Goal: Task Accomplishment & Management: Use online tool/utility

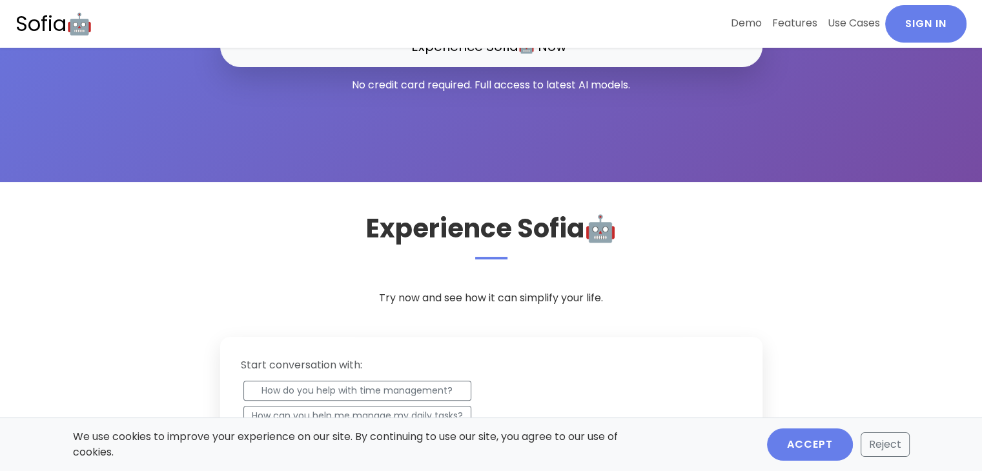
scroll to position [258, 0]
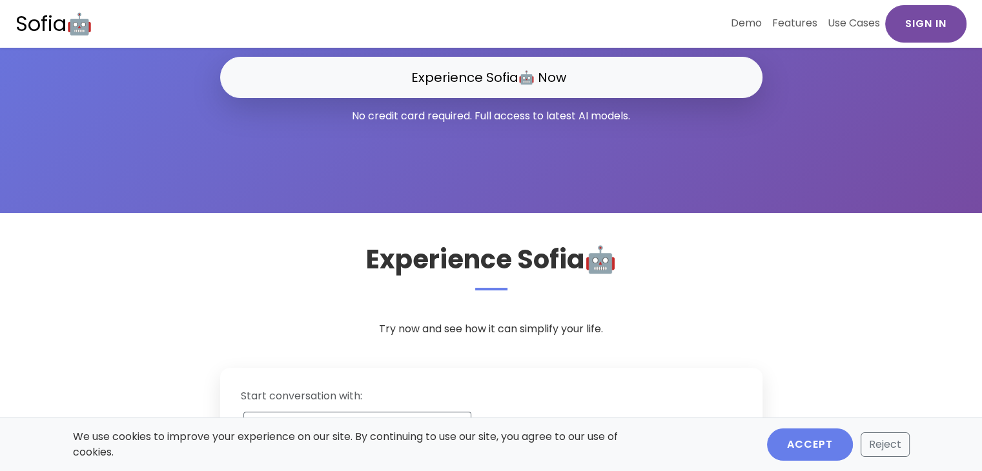
click at [917, 36] on link "Sign In" at bounding box center [925, 23] width 81 height 37
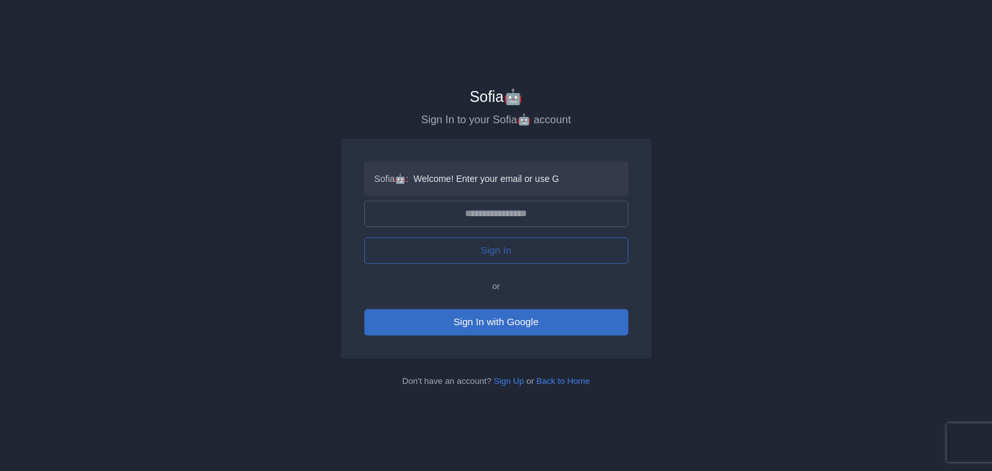
click at [524, 318] on button "Sign In with Google" at bounding box center [496, 322] width 264 height 26
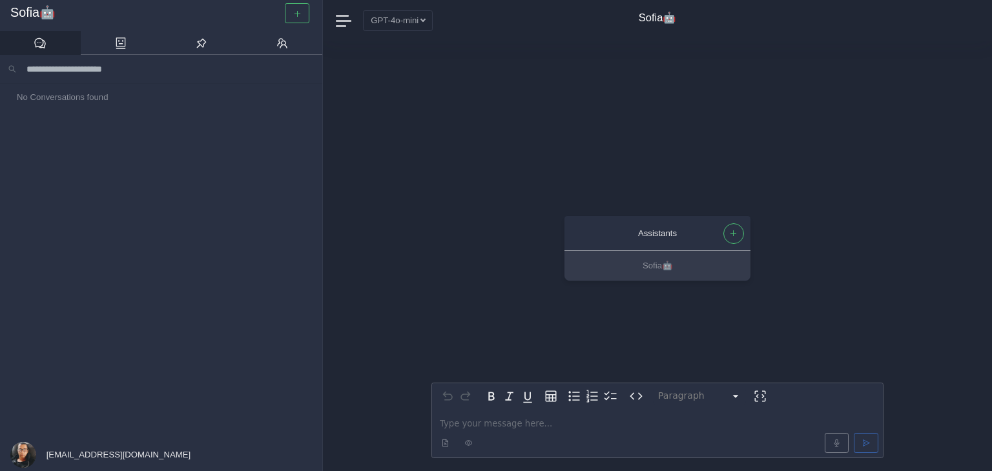
scroll to position [1, 0]
click at [526, 414] on div "editable markdown" at bounding box center [657, 433] width 451 height 48
click at [121, 47] on icon at bounding box center [120, 42] width 13 height 13
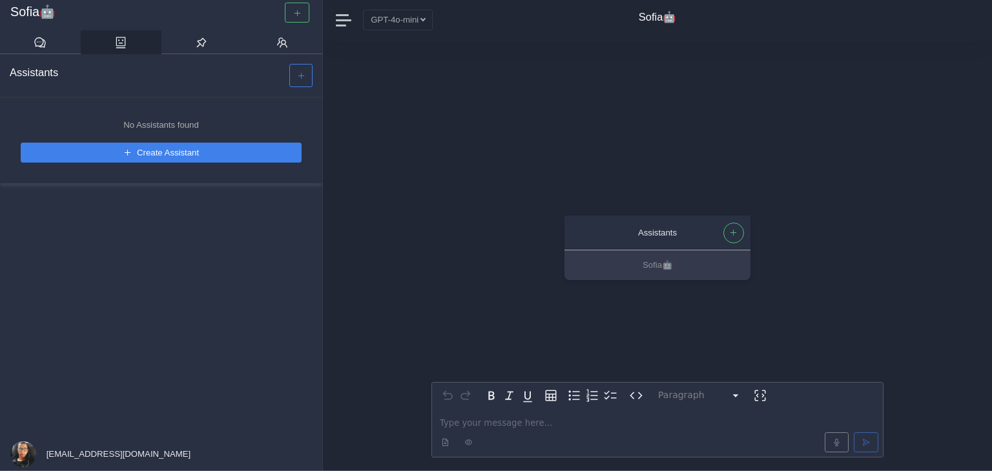
click at [145, 156] on button "Create Assistant" at bounding box center [161, 153] width 281 height 20
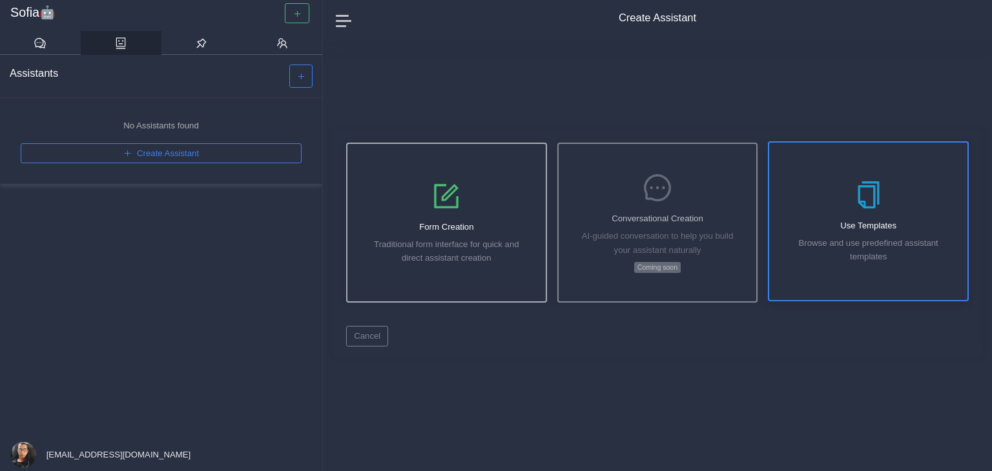
click at [858, 232] on div "Use Templates Browse and use predefined assistant templates" at bounding box center [868, 222] width 198 height 158
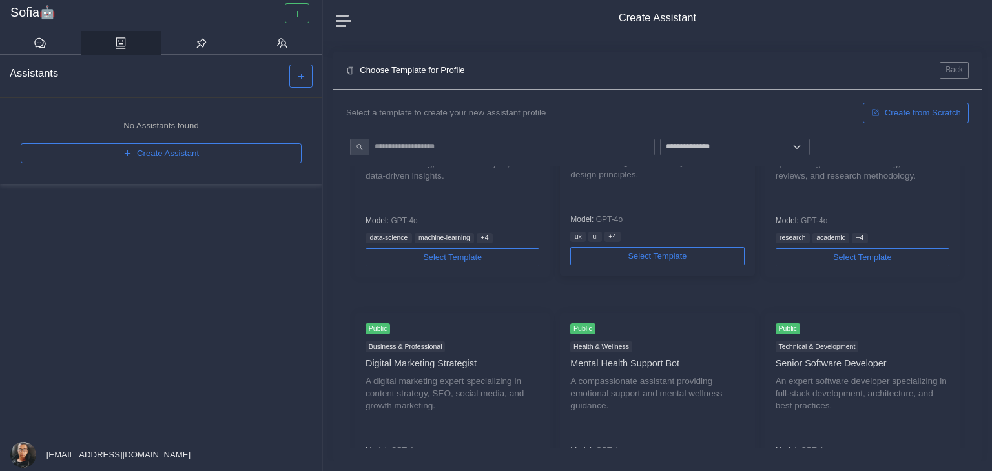
scroll to position [387, 0]
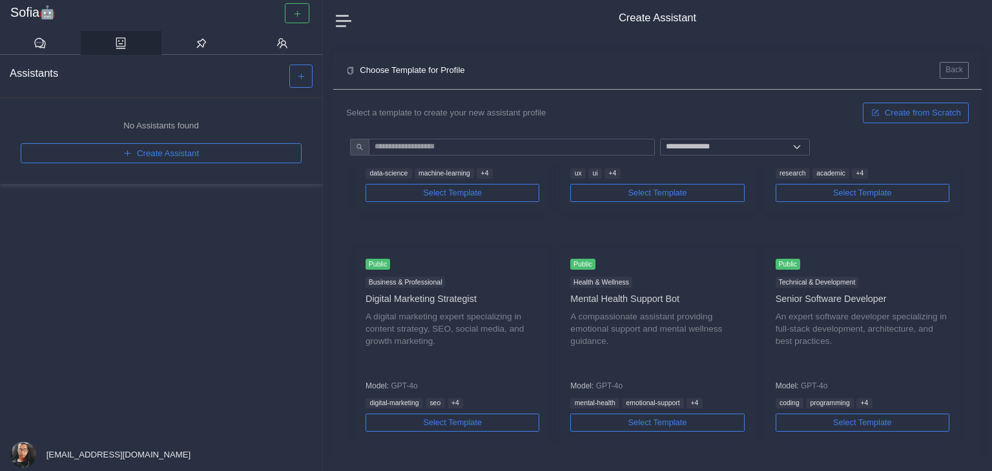
click at [414, 73] on h5 "Choose Template for Profile" at bounding box center [412, 70] width 105 height 10
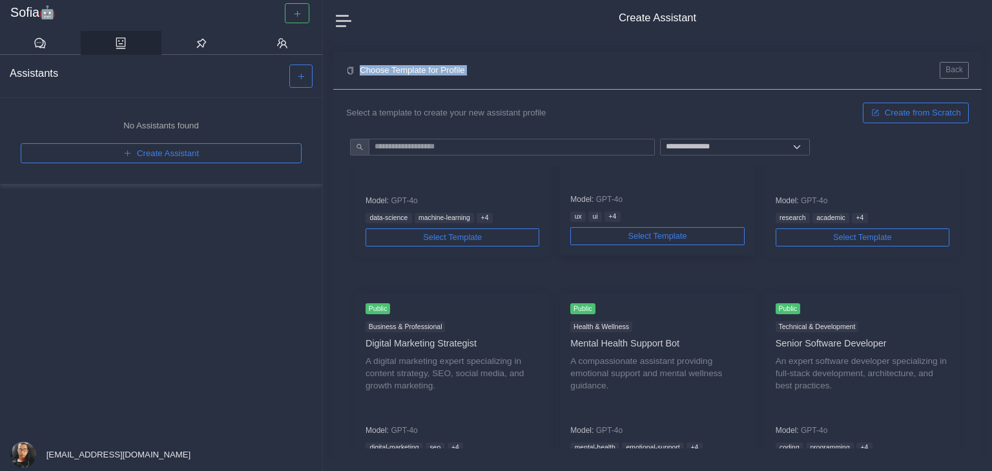
scroll to position [0, 0]
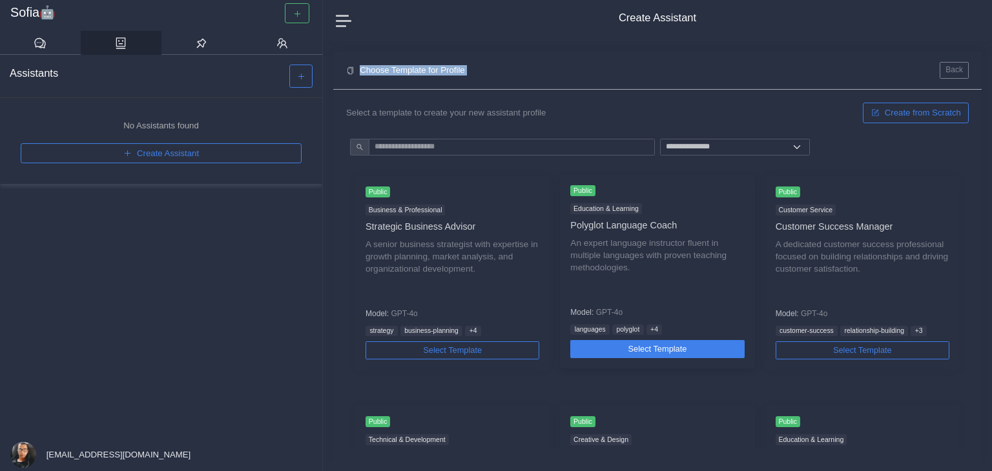
click at [692, 347] on button "Select Template" at bounding box center [657, 349] width 174 height 18
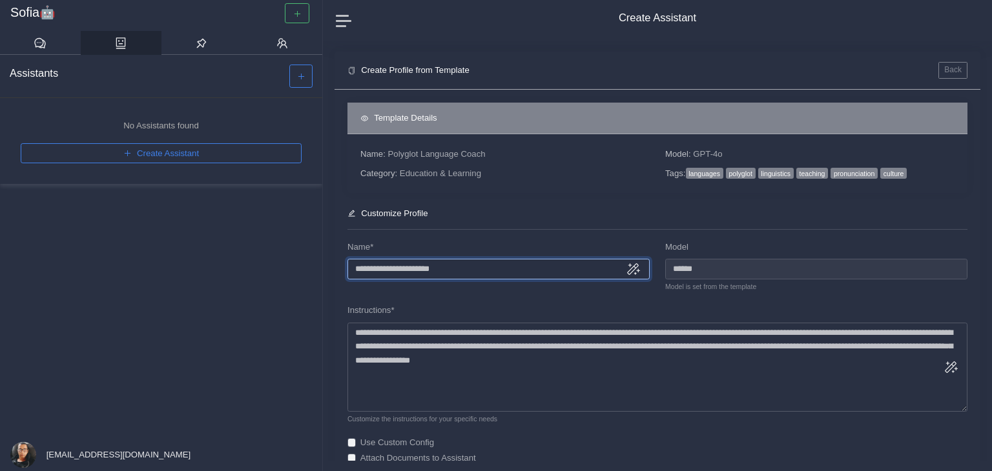
click at [545, 272] on input "**********" at bounding box center [498, 269] width 302 height 20
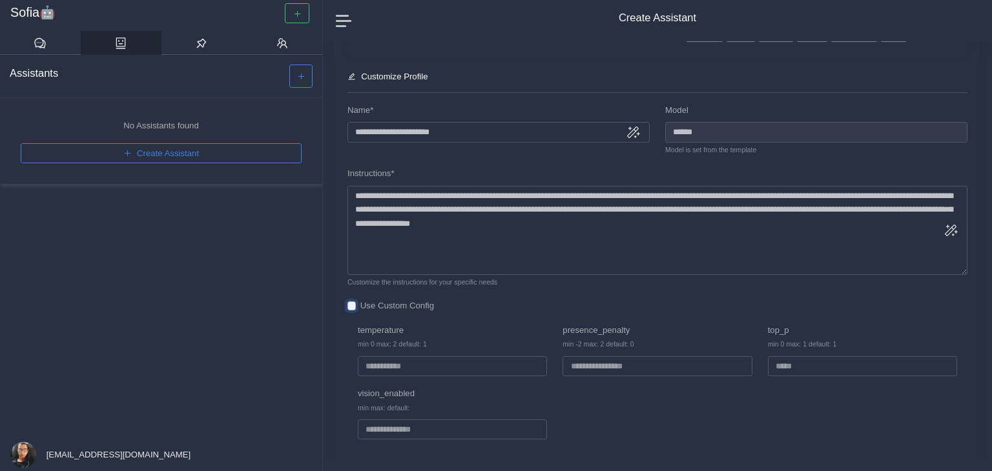
scroll to position [72, 0]
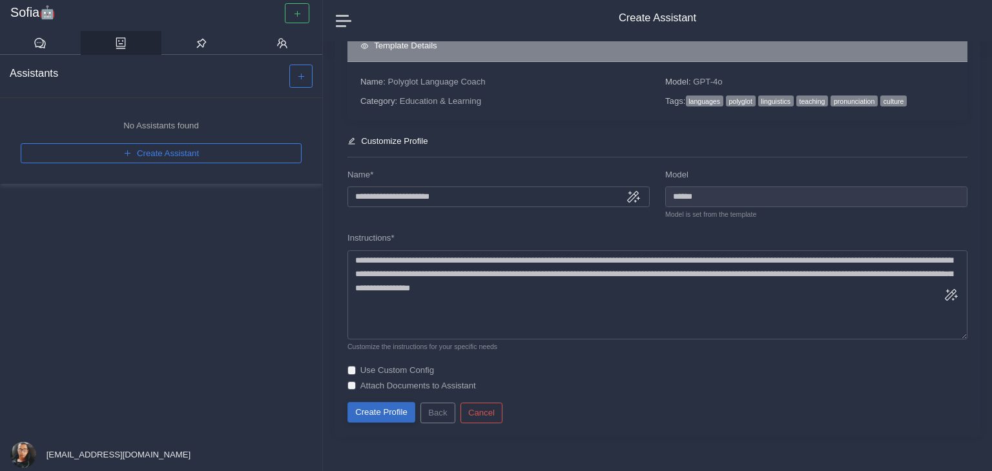
click at [394, 411] on button "Create Profile" at bounding box center [381, 412] width 68 height 20
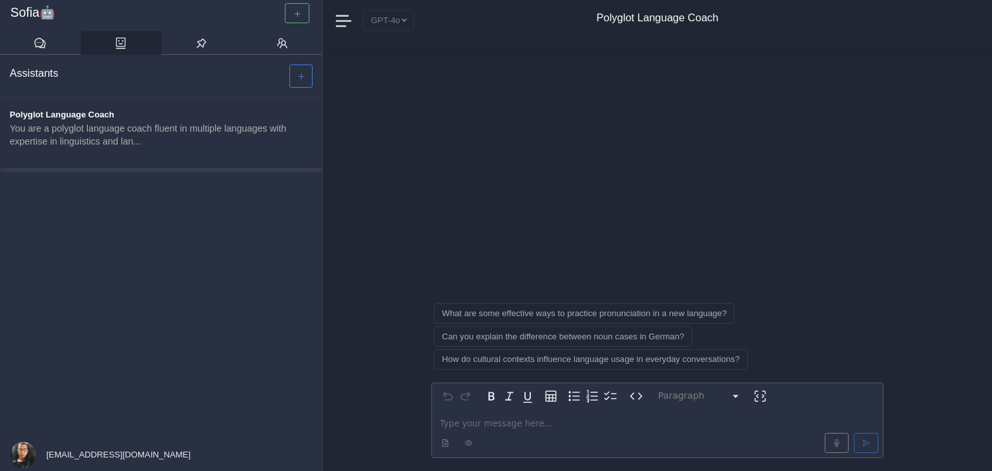
scroll to position [1, 0]
click at [38, 40] on icon at bounding box center [40, 42] width 13 height 13
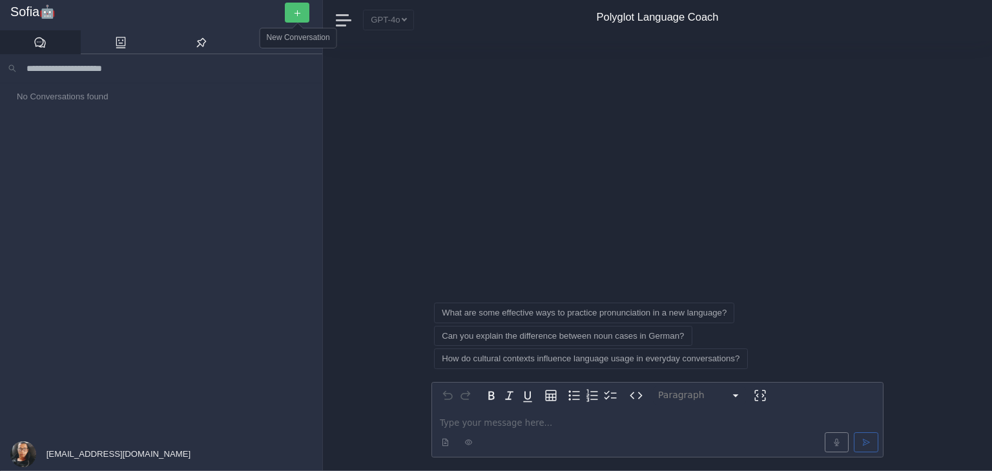
click at [299, 10] on icon "button" at bounding box center [297, 13] width 8 height 8
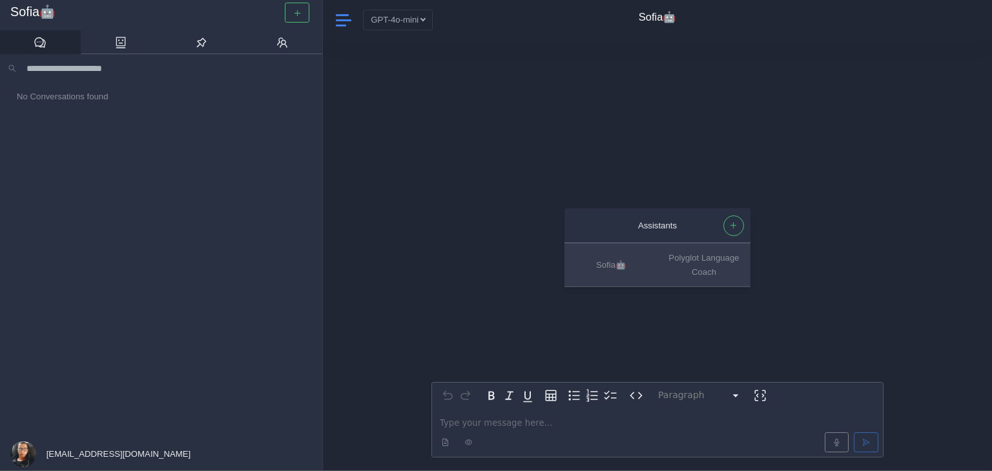
click at [336, 26] on span at bounding box center [344, 20] width 17 height 17
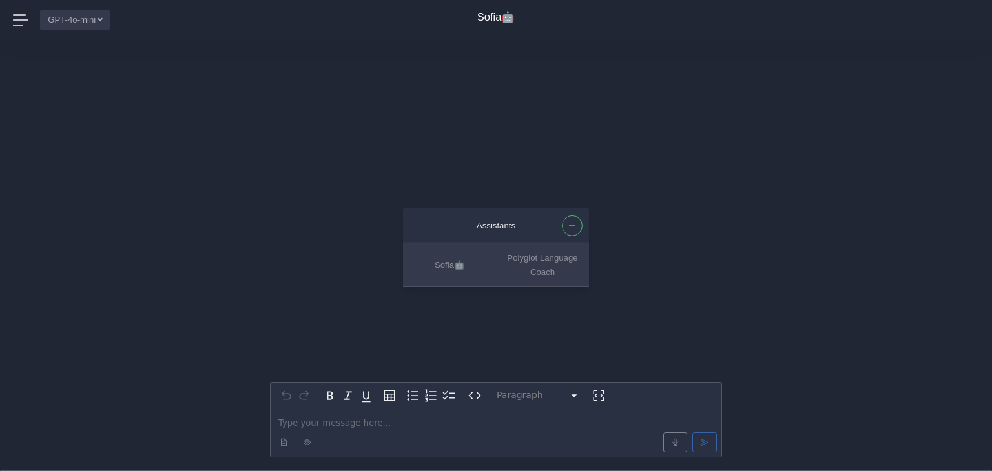
click at [54, 25] on button "GPT-4o-mini" at bounding box center [75, 20] width 70 height 20
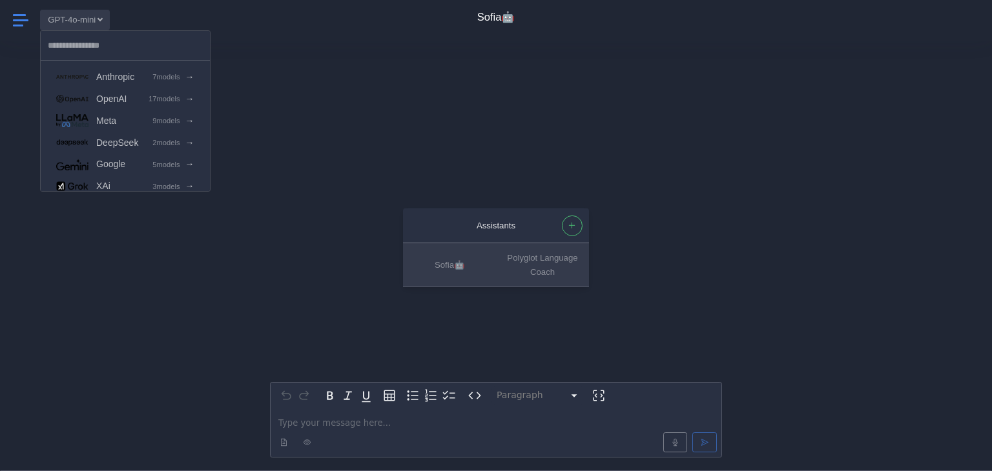
click at [23, 17] on span at bounding box center [21, 20] width 17 height 17
